Goal: Transaction & Acquisition: Purchase product/service

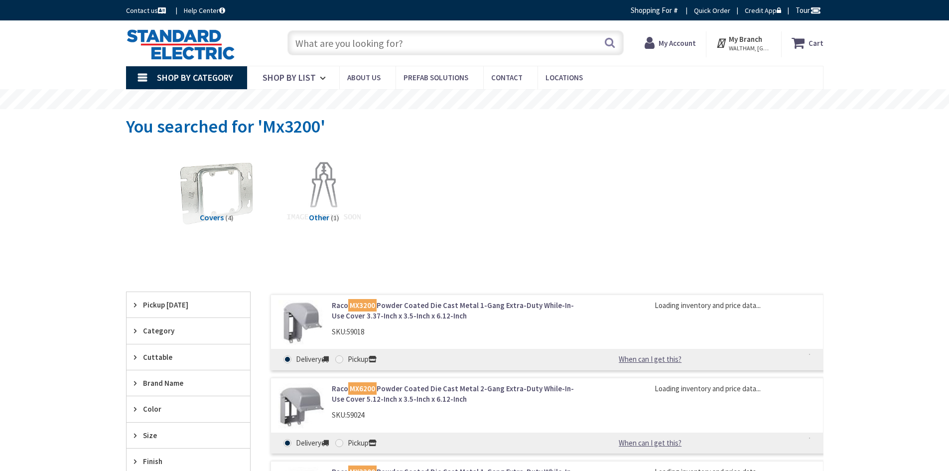
click at [314, 35] on input "text" at bounding box center [455, 42] width 336 height 25
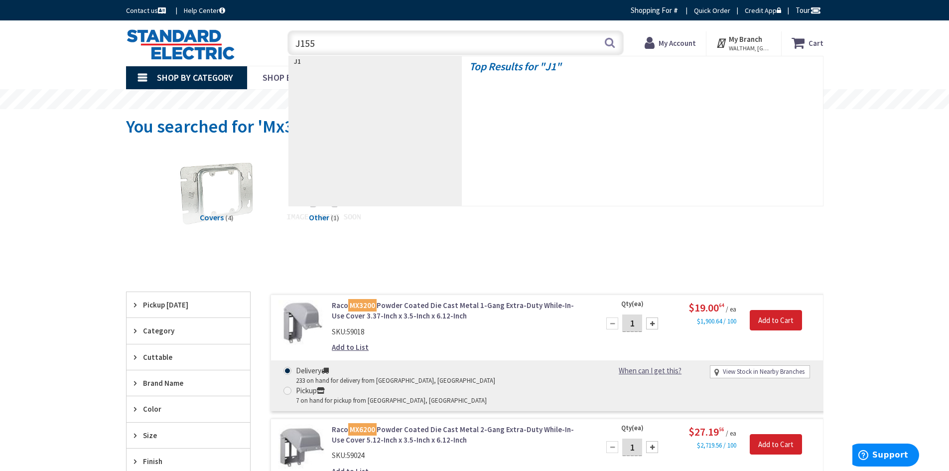
type input "J1551"
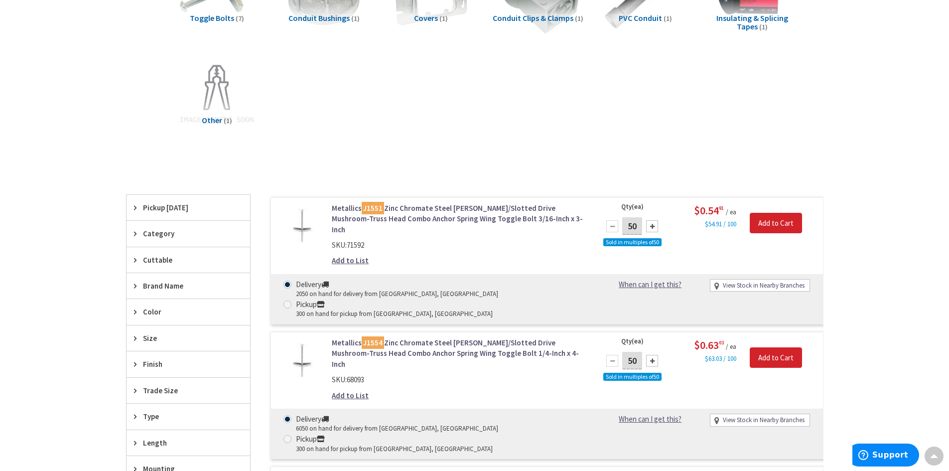
click at [354, 213] on link "Metallics J1551 Zinc Chromate Steel Phillips/Slotted Drive Mushroom-Truss Head …" at bounding box center [459, 219] width 254 height 32
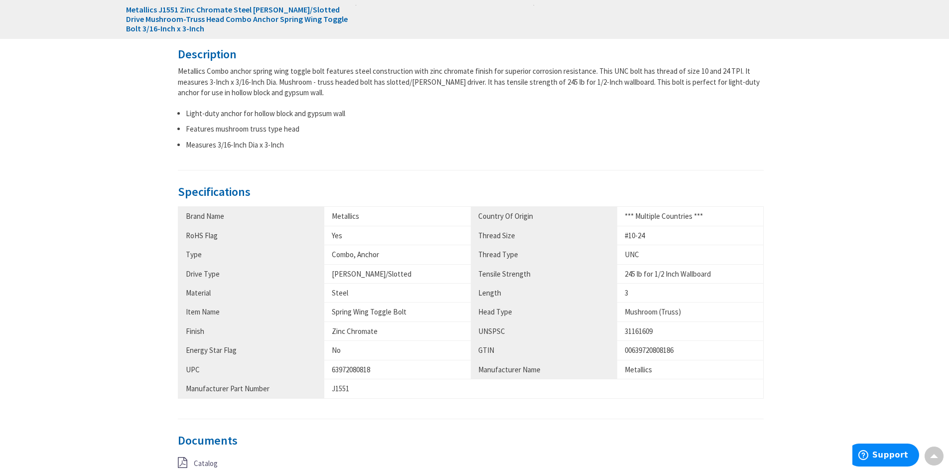
scroll to position [548, 0]
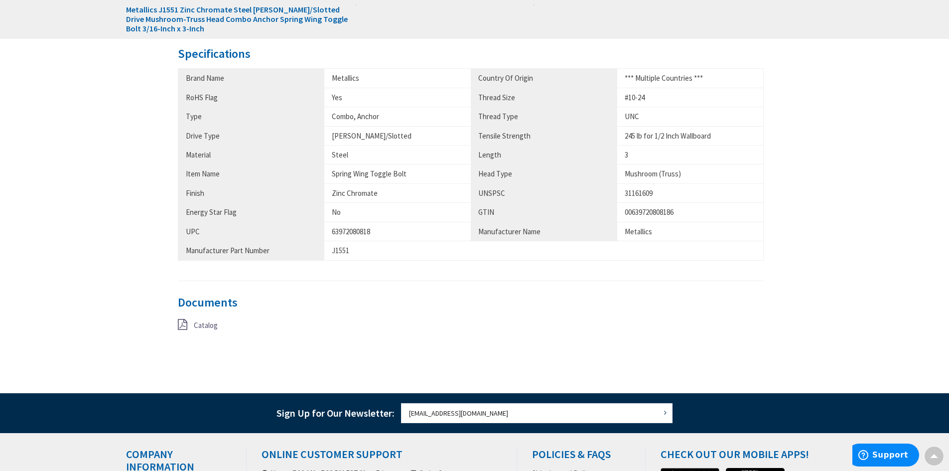
click at [180, 322] on icon at bounding box center [182, 324] width 9 height 11
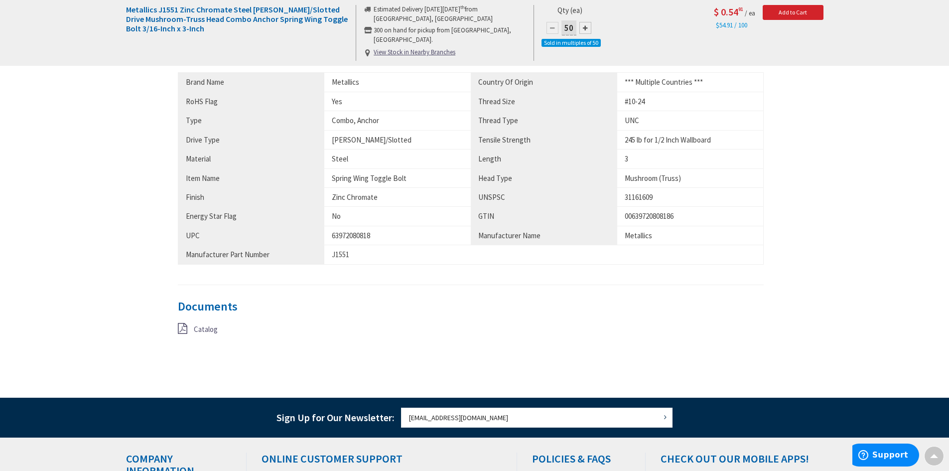
scroll to position [549, 0]
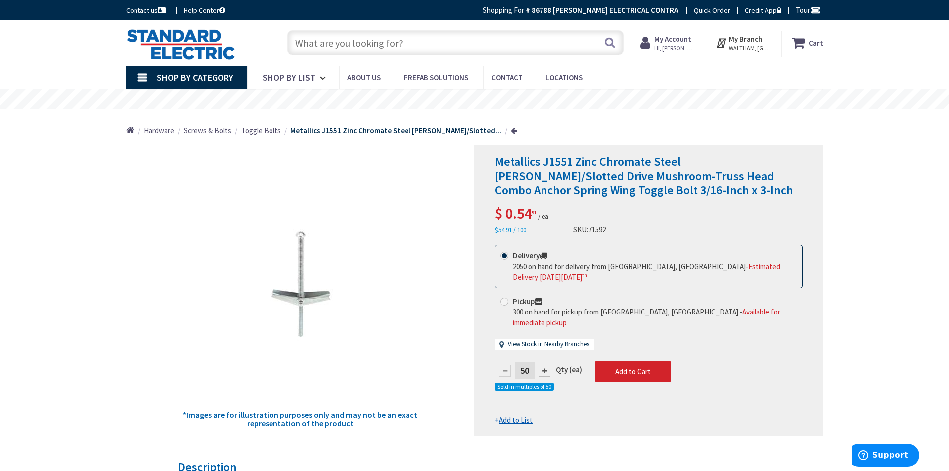
click at [686, 49] on span "Hi, Keith" at bounding box center [675, 48] width 42 height 8
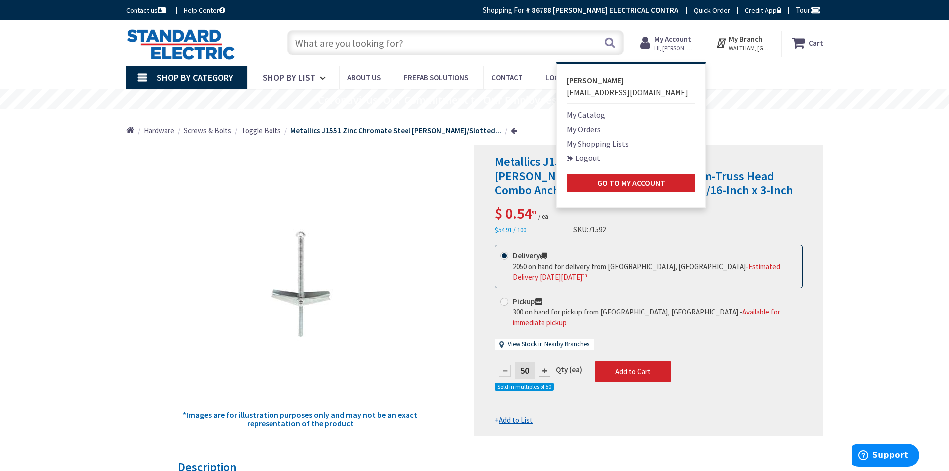
click at [595, 157] on link "Logout" at bounding box center [583, 158] width 33 height 12
